Goal: Task Accomplishment & Management: Complete application form

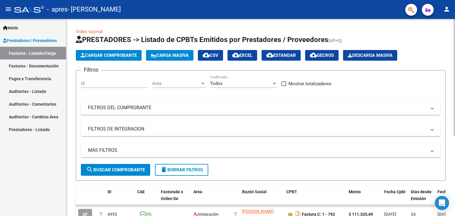
click at [132, 56] on span "Cargar Comprobante" at bounding box center [108, 55] width 56 height 5
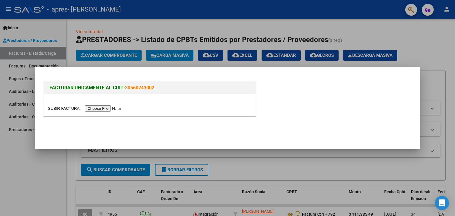
click at [94, 109] on input "file" at bounding box center [85, 108] width 75 height 6
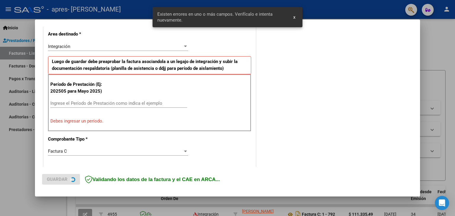
scroll to position [135, 0]
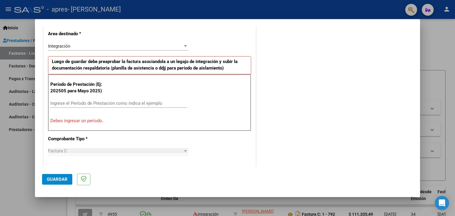
click at [101, 104] on input "Ingrese el Período de Prestación como indica el ejemplo" at bounding box center [118, 103] width 137 height 5
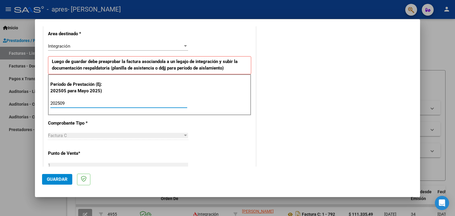
type input "202509"
click at [115, 135] on div "Factura C" at bounding box center [115, 135] width 135 height 5
click at [183, 133] on div at bounding box center [185, 135] width 5 height 5
click at [59, 176] on button "Guardar" at bounding box center [57, 179] width 30 height 11
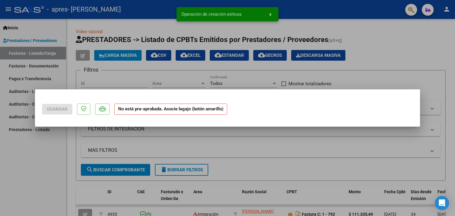
scroll to position [0, 0]
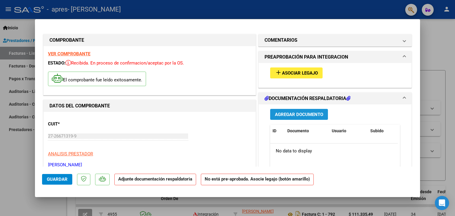
click at [294, 112] on span "Agregar Documento" at bounding box center [299, 114] width 48 height 5
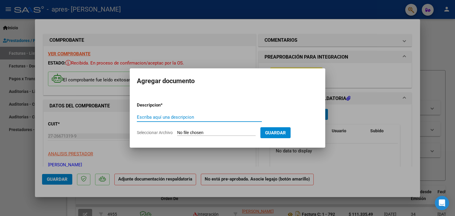
click at [174, 117] on input "Escriba aquí una descripcion" at bounding box center [199, 117] width 125 height 5
type input "septiembre 2025"
click at [286, 135] on span "Guardar" at bounding box center [275, 132] width 21 height 5
click at [224, 133] on input "Seleccionar Archivo" at bounding box center [216, 133] width 78 height 6
type input "C:\fakepath\PLANILLA DE ASITENCIA SEPTIEMBRE TIRABOSCHI.pdf"
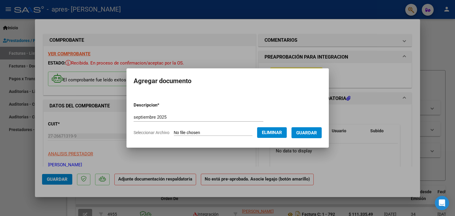
click at [312, 134] on span "Guardar" at bounding box center [306, 132] width 21 height 5
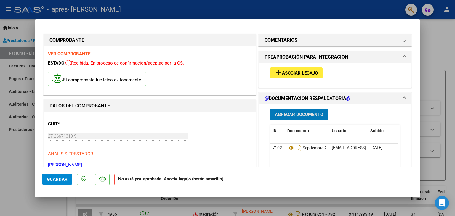
click at [298, 71] on span "Asociar Legajo" at bounding box center [300, 72] width 36 height 5
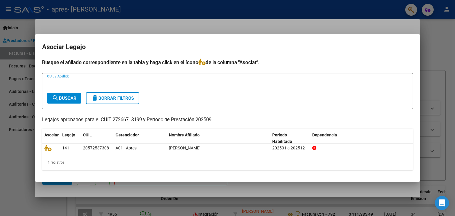
click at [59, 83] on input "CUIL / Apellido" at bounding box center [80, 82] width 67 height 5
type input "Tiraboschi"
click at [71, 99] on span "search Buscar" at bounding box center [64, 98] width 25 height 5
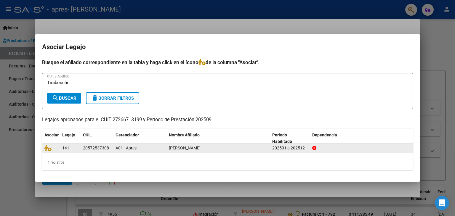
click at [85, 148] on div "20572537308" at bounding box center [96, 148] width 26 height 7
click at [50, 149] on icon at bounding box center [47, 148] width 7 height 7
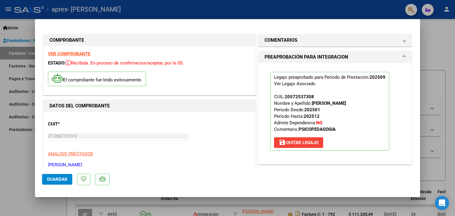
click at [53, 182] on button "Guardar" at bounding box center [57, 179] width 30 height 11
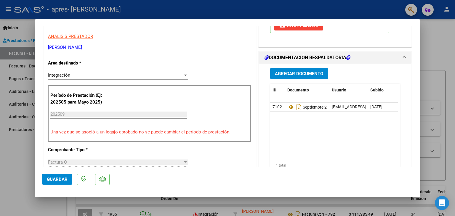
scroll to position [117, 0]
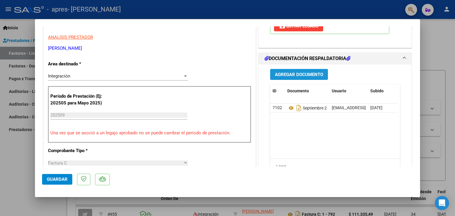
click at [306, 75] on span "Agregar Documento" at bounding box center [299, 74] width 48 height 5
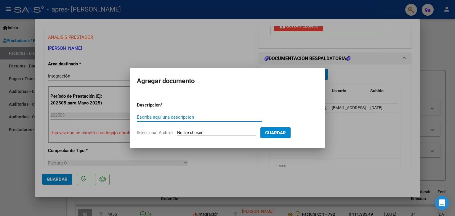
click at [150, 117] on input "Escriba aquí una descripcion" at bounding box center [199, 117] width 125 height 5
type input "factura septiembre"
click at [196, 134] on input "Seleccionar Archivo" at bounding box center [216, 133] width 78 height 6
type input "C:\fakepath\27266713199_011_00001_00000809.pdf"
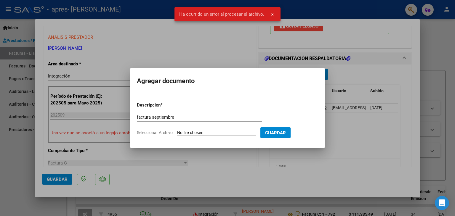
click at [179, 130] on input "Seleccionar Archivo" at bounding box center [216, 133] width 78 height 6
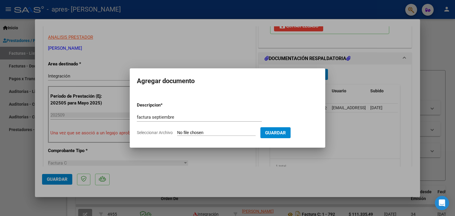
type input "C:\fakepath\27266713199_011_00001_00000809.pdf"
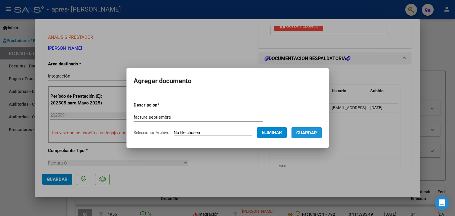
click at [309, 134] on span "Guardar" at bounding box center [306, 132] width 21 height 5
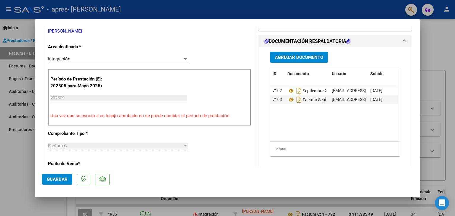
scroll to position [142, 0]
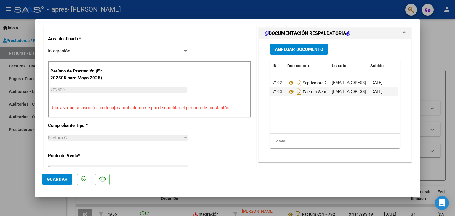
click at [54, 180] on span "Guardar" at bounding box center [57, 179] width 21 height 5
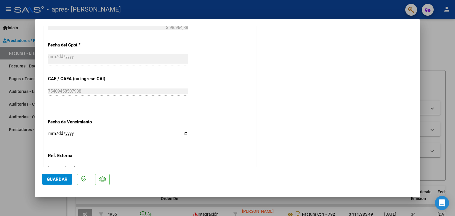
scroll to position [343, 0]
click at [50, 131] on input "Ingresar la fecha" at bounding box center [118, 134] width 140 height 9
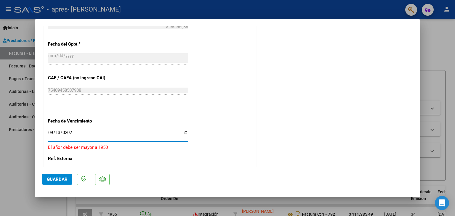
type input "[DATE]"
click at [59, 132] on input "[DATE]" at bounding box center [118, 134] width 140 height 9
type input "[DATE]"
click at [57, 172] on mat-dialog-actions "Guardar" at bounding box center [227, 178] width 371 height 23
click at [52, 180] on span "Guardar" at bounding box center [57, 179] width 21 height 5
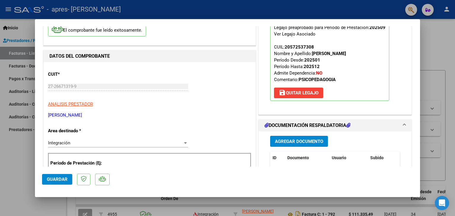
scroll to position [33, 0]
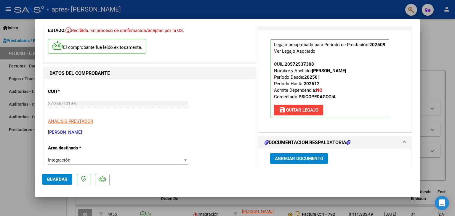
click at [319, 10] on div at bounding box center [227, 108] width 455 height 216
type input "$ 0,00"
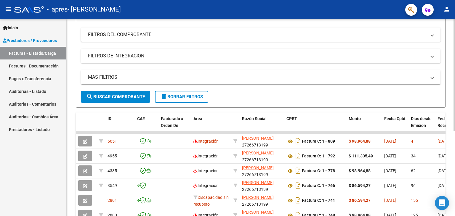
scroll to position [83, 0]
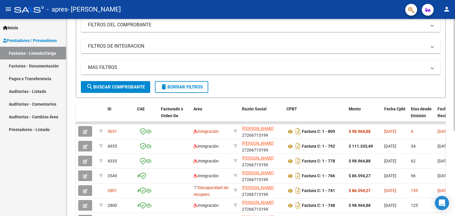
click at [454, 108] on div at bounding box center [453, 123] width 1 height 112
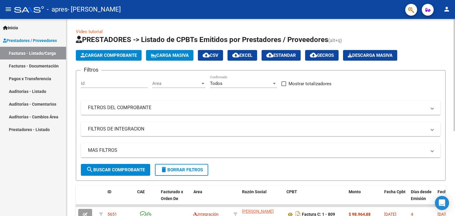
click at [450, 59] on div "Video tutorial PRESTADORES -> Listado de CPBTs Emitidos por Prestadores / Prove…" at bounding box center [261, 190] width 390 height 342
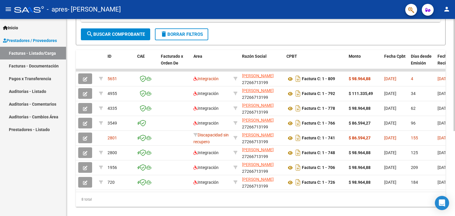
scroll to position [136, 0]
click at [454, 107] on div at bounding box center [453, 155] width 1 height 112
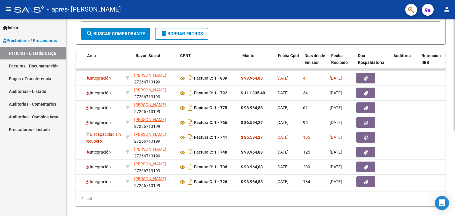
scroll to position [0, 106]
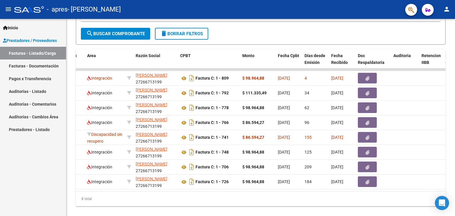
click at [447, 10] on mat-icon "person" at bounding box center [446, 9] width 7 height 7
click at [438, 39] on button "exit_to_app Salir" at bounding box center [434, 39] width 36 height 14
